Goal: Information Seeking & Learning: Learn about a topic

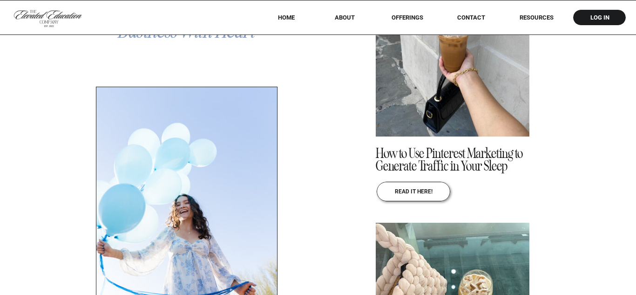
scroll to position [486, 0]
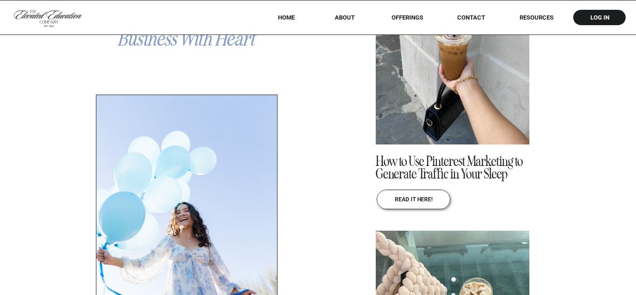
click at [418, 197] on p "read it here!" at bounding box center [413, 199] width 82 height 6
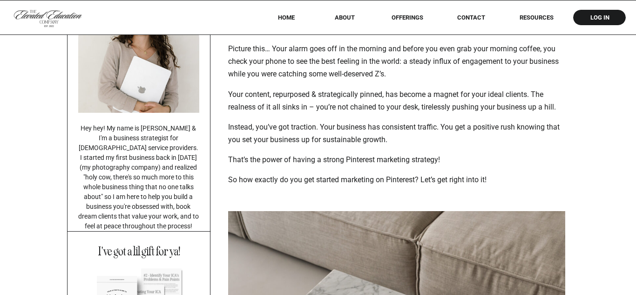
scroll to position [21, 0]
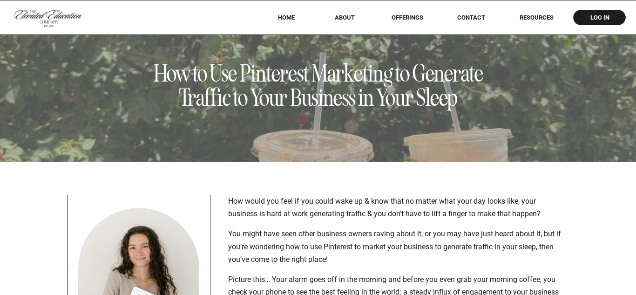
click at [526, 19] on nav "RESOURCES" at bounding box center [537, 17] width 60 height 7
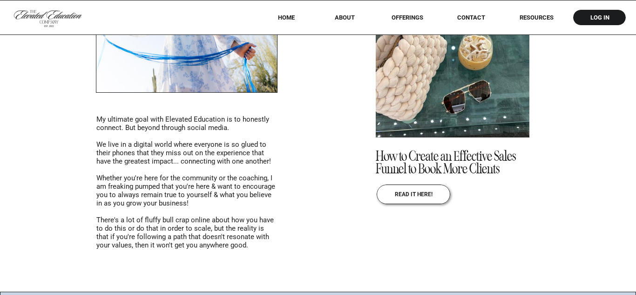
scroll to position [772, 0]
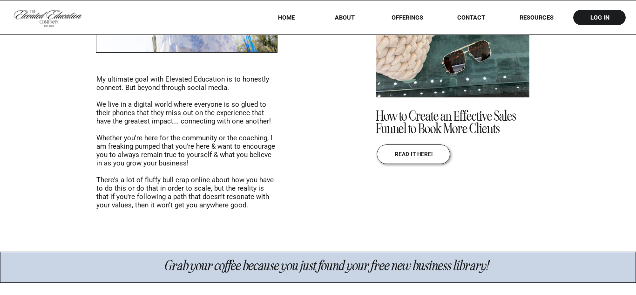
click at [407, 153] on p "read it here!" at bounding box center [413, 154] width 82 height 6
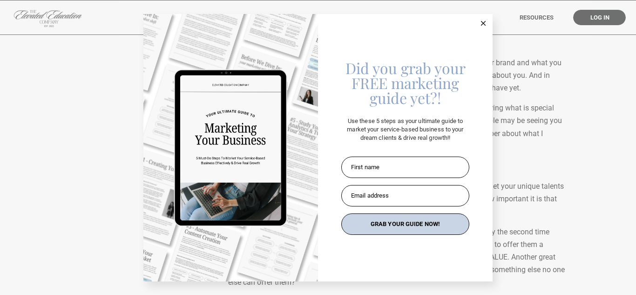
scroll to position [1037, 0]
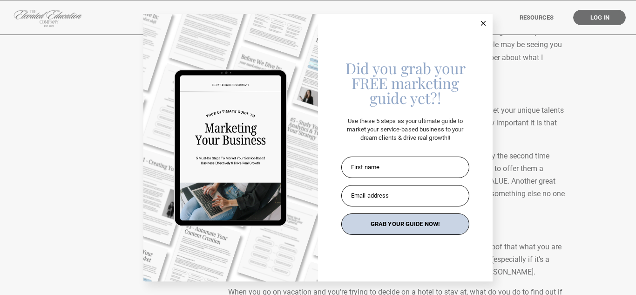
click at [481, 20] on button at bounding box center [483, 23] width 19 height 19
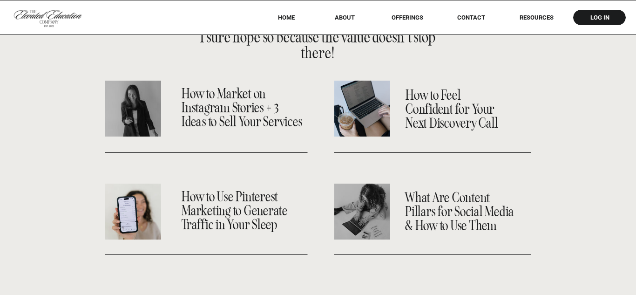
scroll to position [1762, 0]
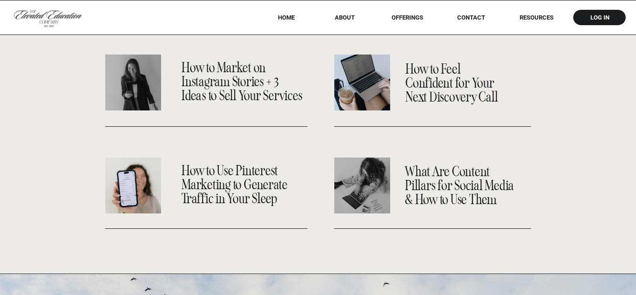
click at [240, 84] on nav "How to Market on Instagram Stories + 3 Ideas to Sell Your Services" at bounding box center [243, 83] width 123 height 44
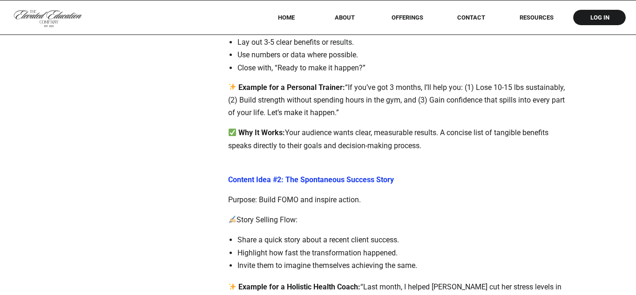
scroll to position [1548, 0]
